Goal: Task Accomplishment & Management: Manage account settings

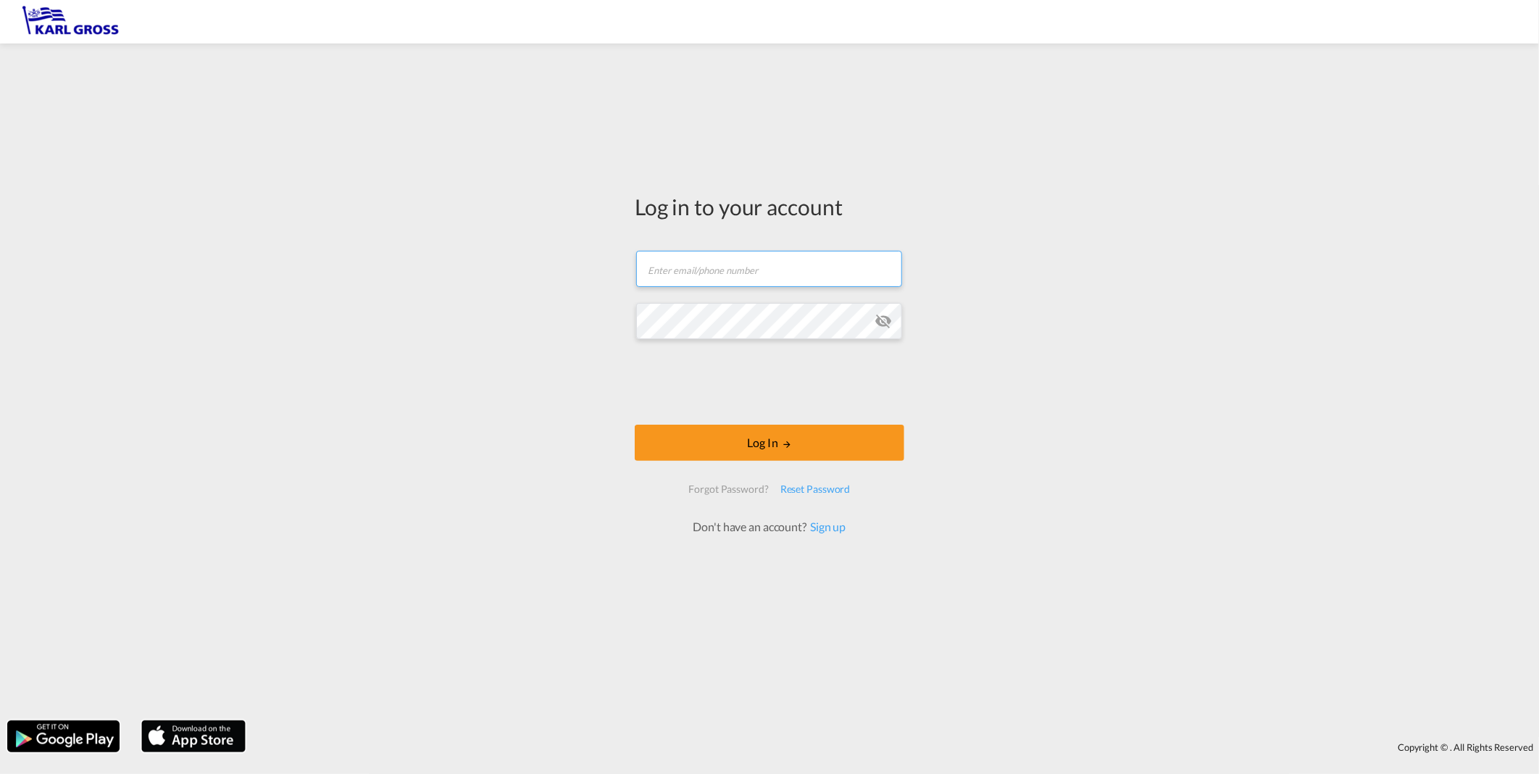
click at [726, 264] on input "text" at bounding box center [769, 269] width 266 height 36
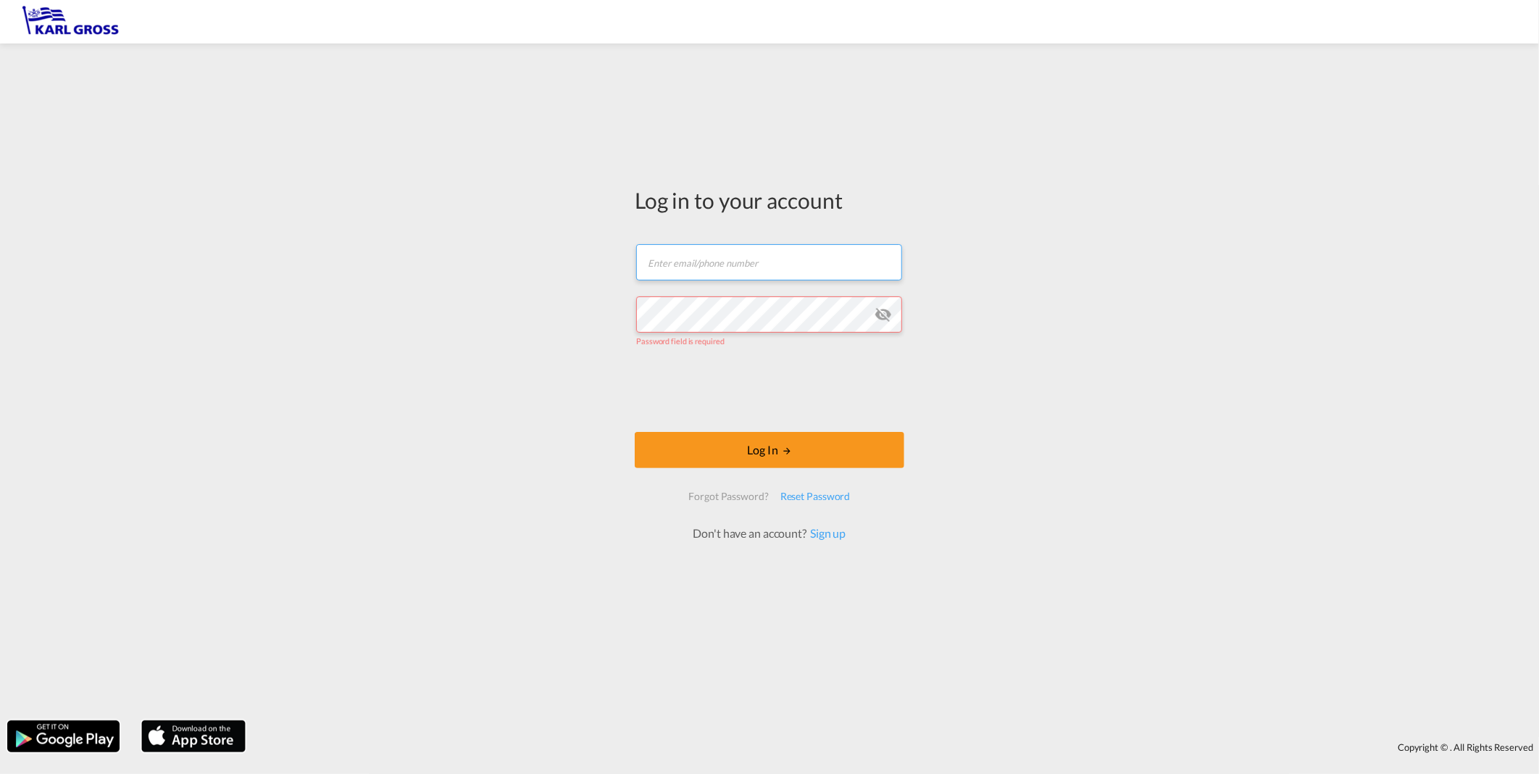
type input "[EMAIL_ADDRESS][DOMAIN_NAME]"
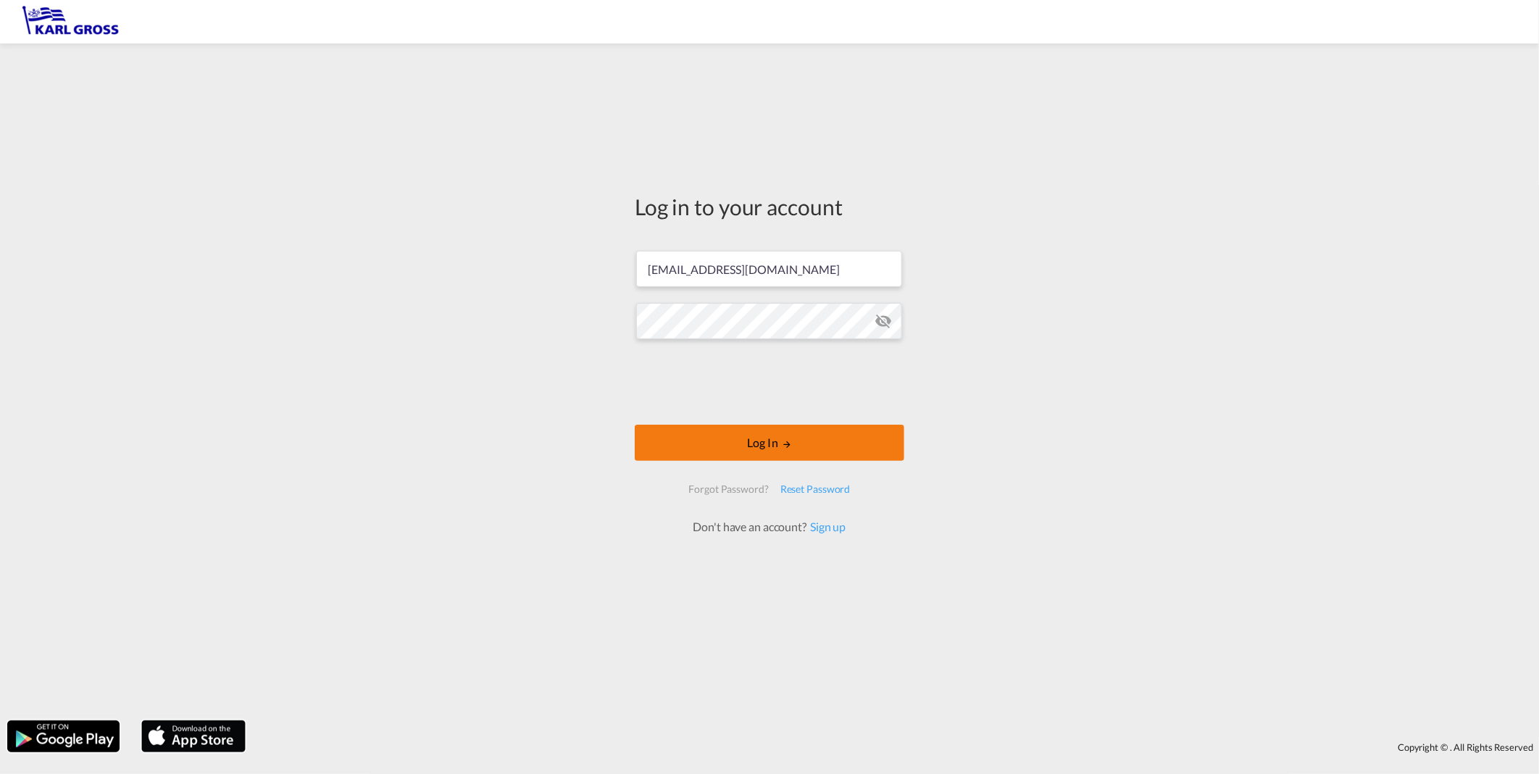
click at [695, 433] on button "Log In" at bounding box center [769, 442] width 269 height 36
click at [777, 442] on button "Log In" at bounding box center [769, 442] width 269 height 36
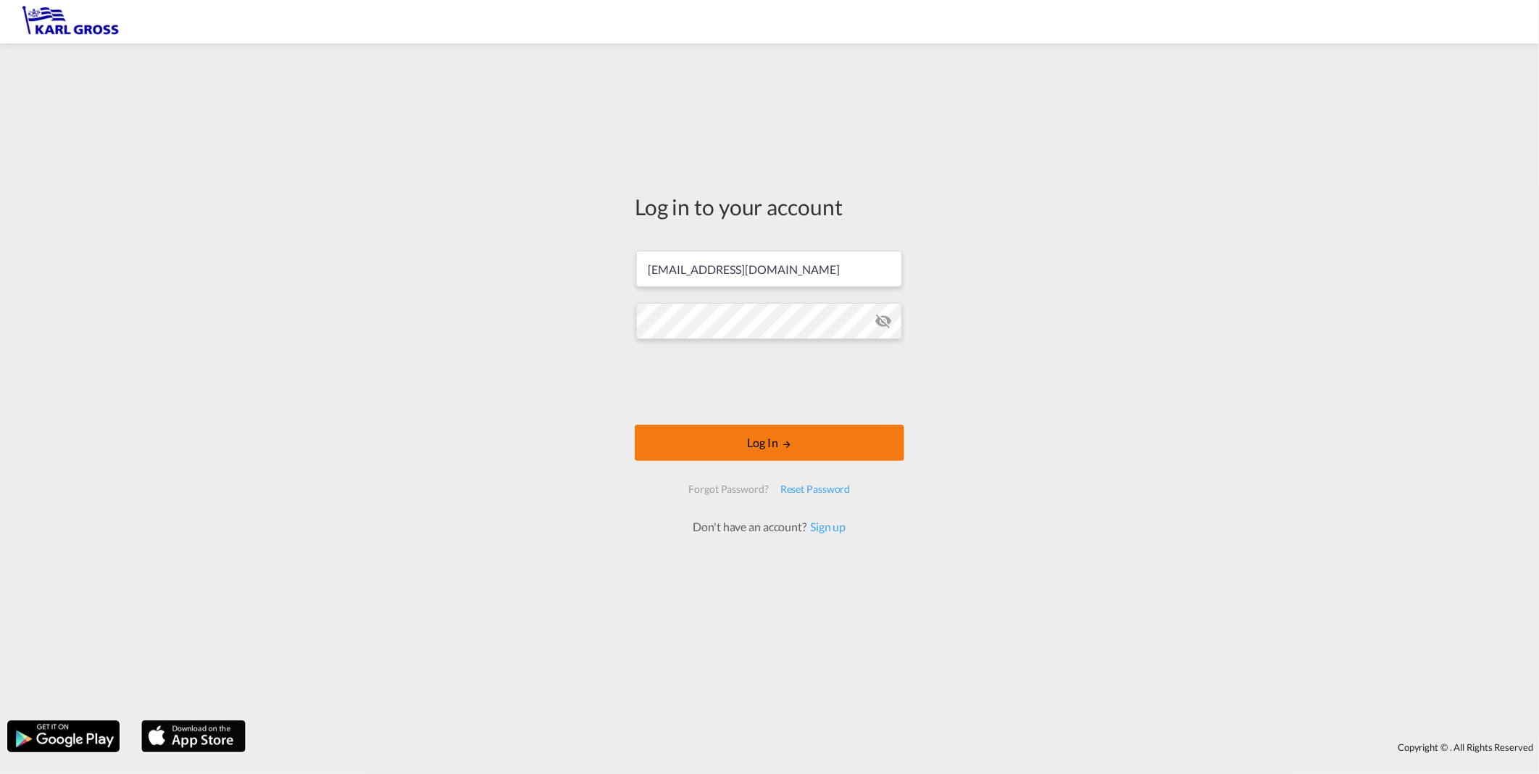
click at [777, 442] on button "Log In" at bounding box center [769, 442] width 269 height 36
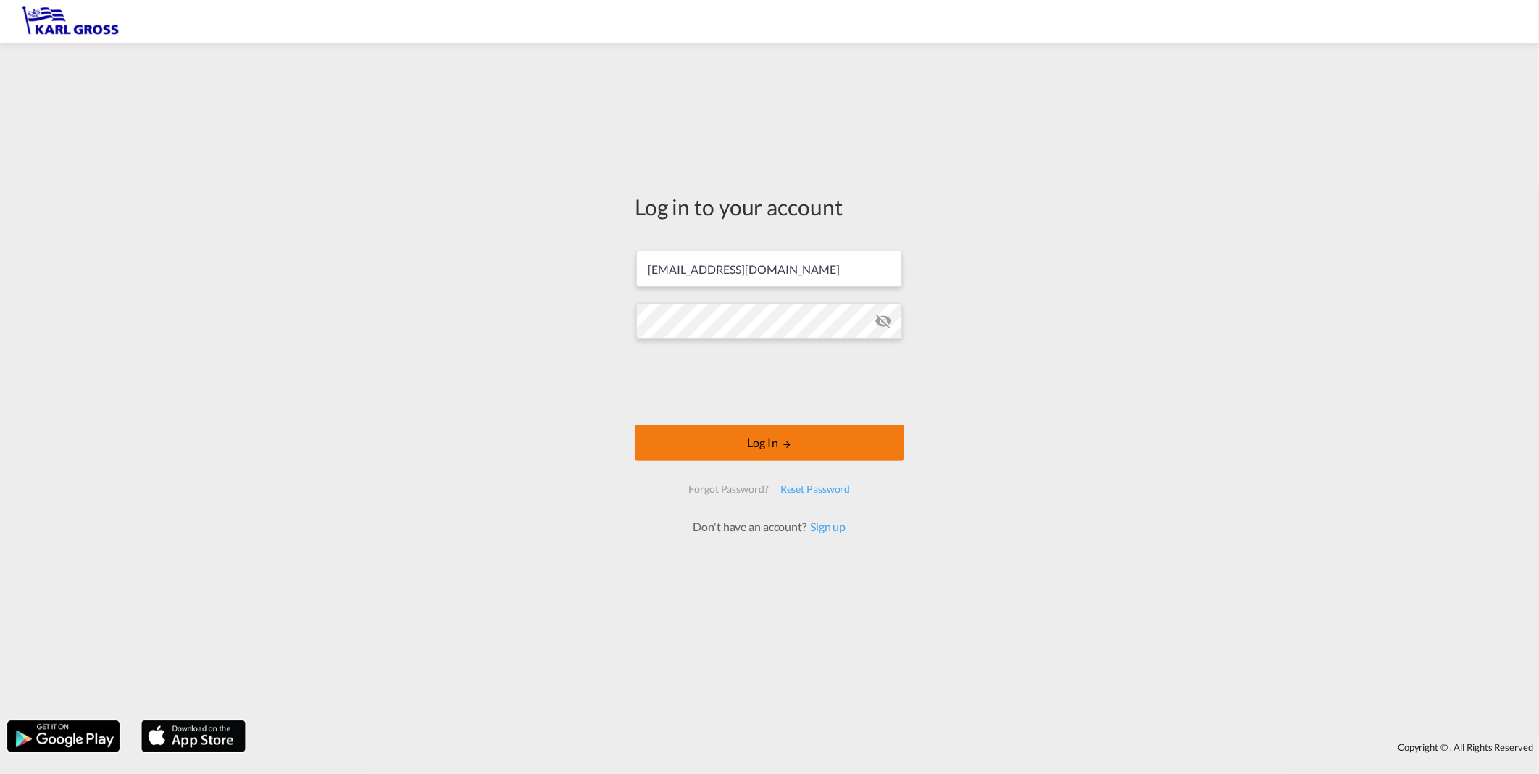
click at [777, 442] on button "Log In" at bounding box center [769, 442] width 269 height 36
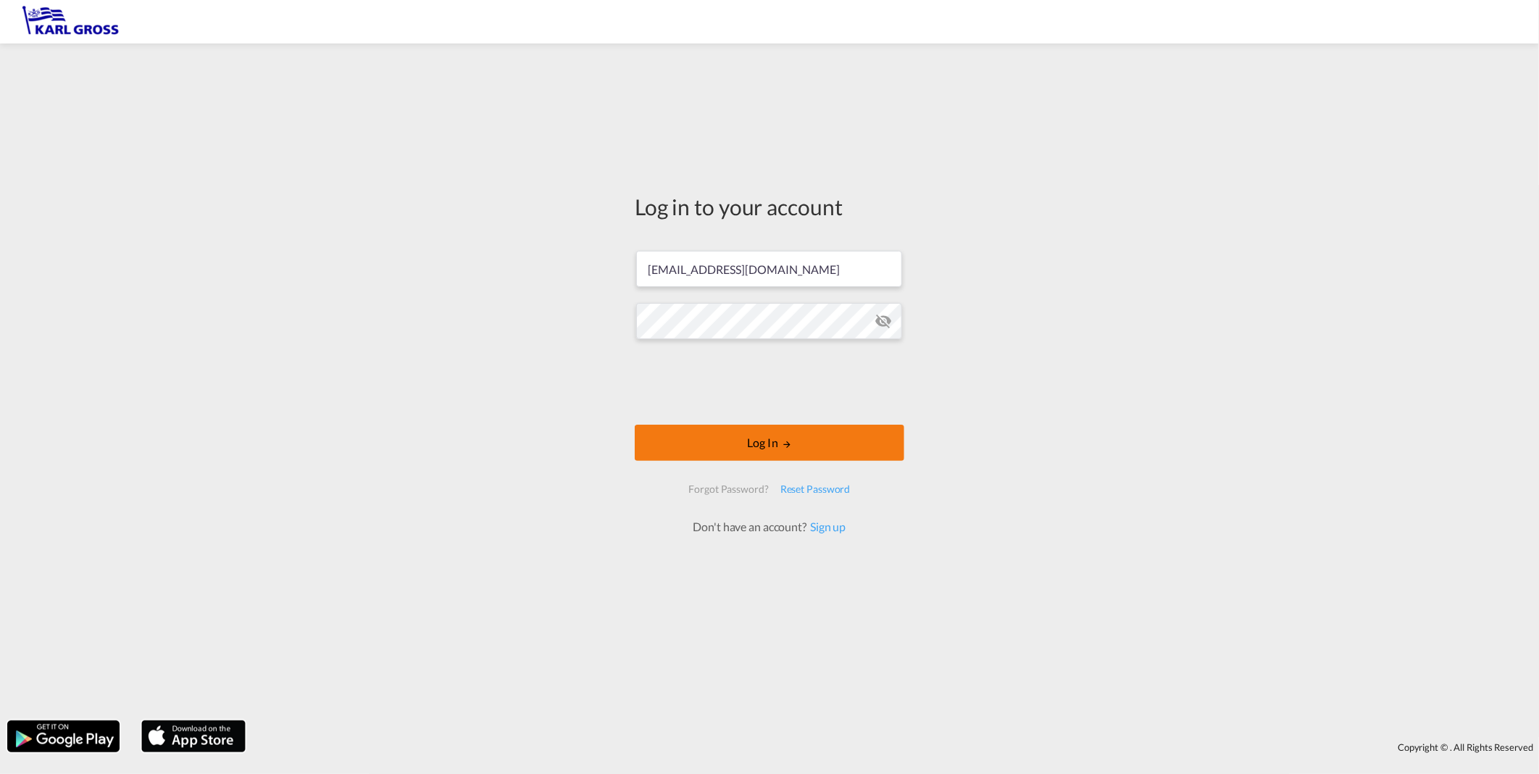
click at [777, 442] on button "Log In" at bounding box center [769, 442] width 269 height 36
click at [787, 257] on input "[EMAIL_ADDRESS][DOMAIN_NAME]" at bounding box center [769, 269] width 266 height 36
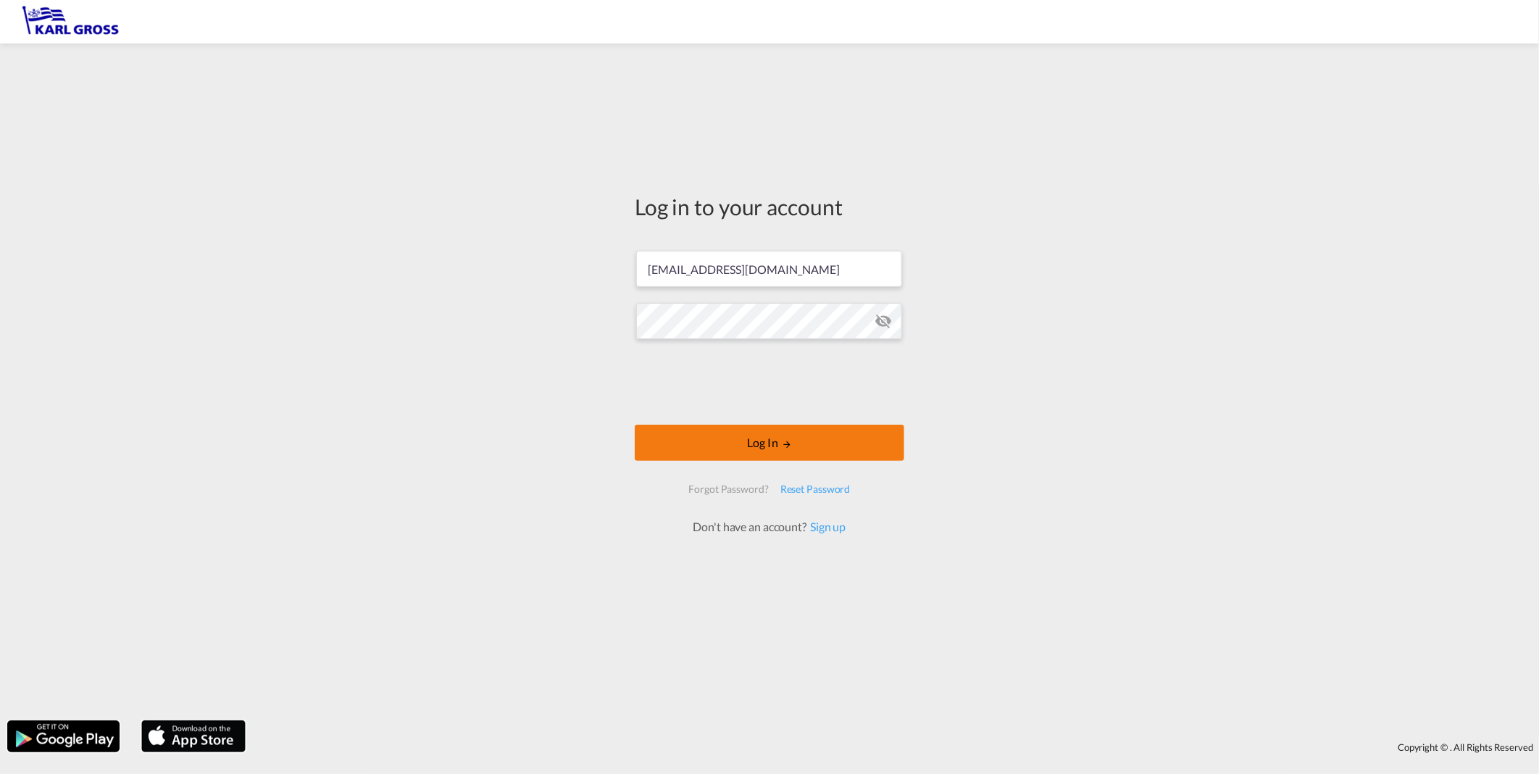
click at [779, 446] on button "Log In" at bounding box center [769, 442] width 269 height 36
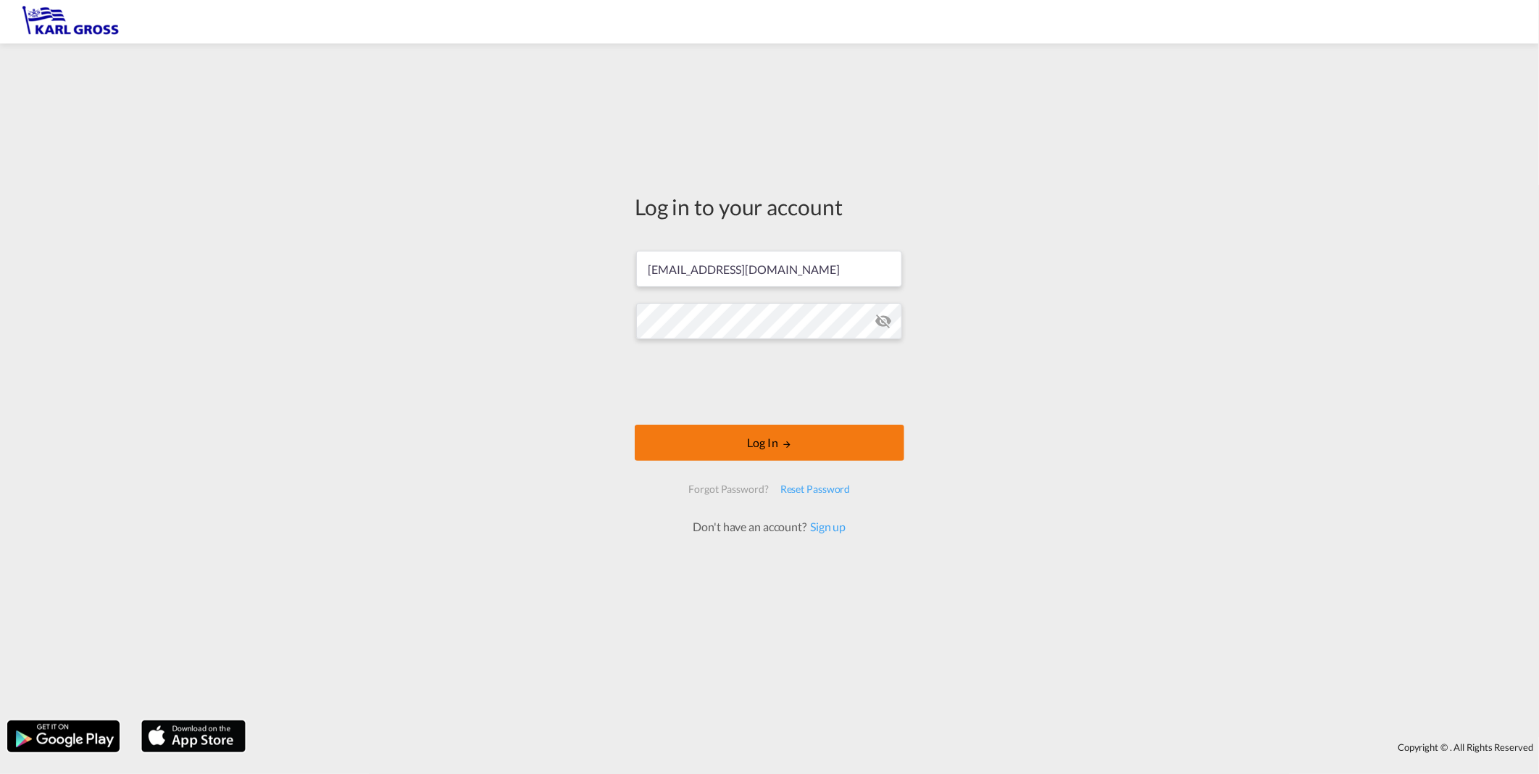
click at [779, 446] on button "Log In" at bounding box center [769, 442] width 269 height 36
click at [880, 321] on md-icon "icon-eye-off" at bounding box center [882, 320] width 17 height 17
click at [777, 451] on button "Log In" at bounding box center [769, 442] width 269 height 36
